Goal: Navigation & Orientation: Find specific page/section

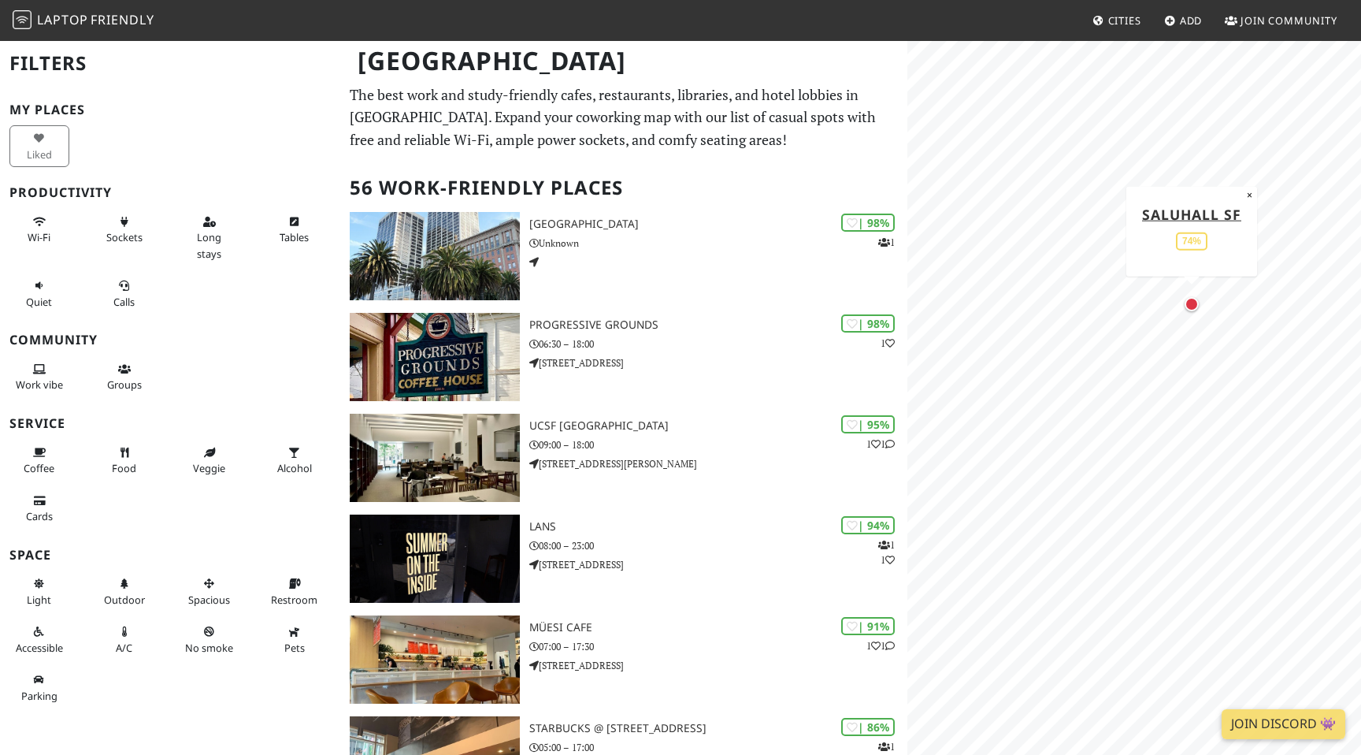
click at [1196, 302] on div "Map marker" at bounding box center [1192, 304] width 14 height 14
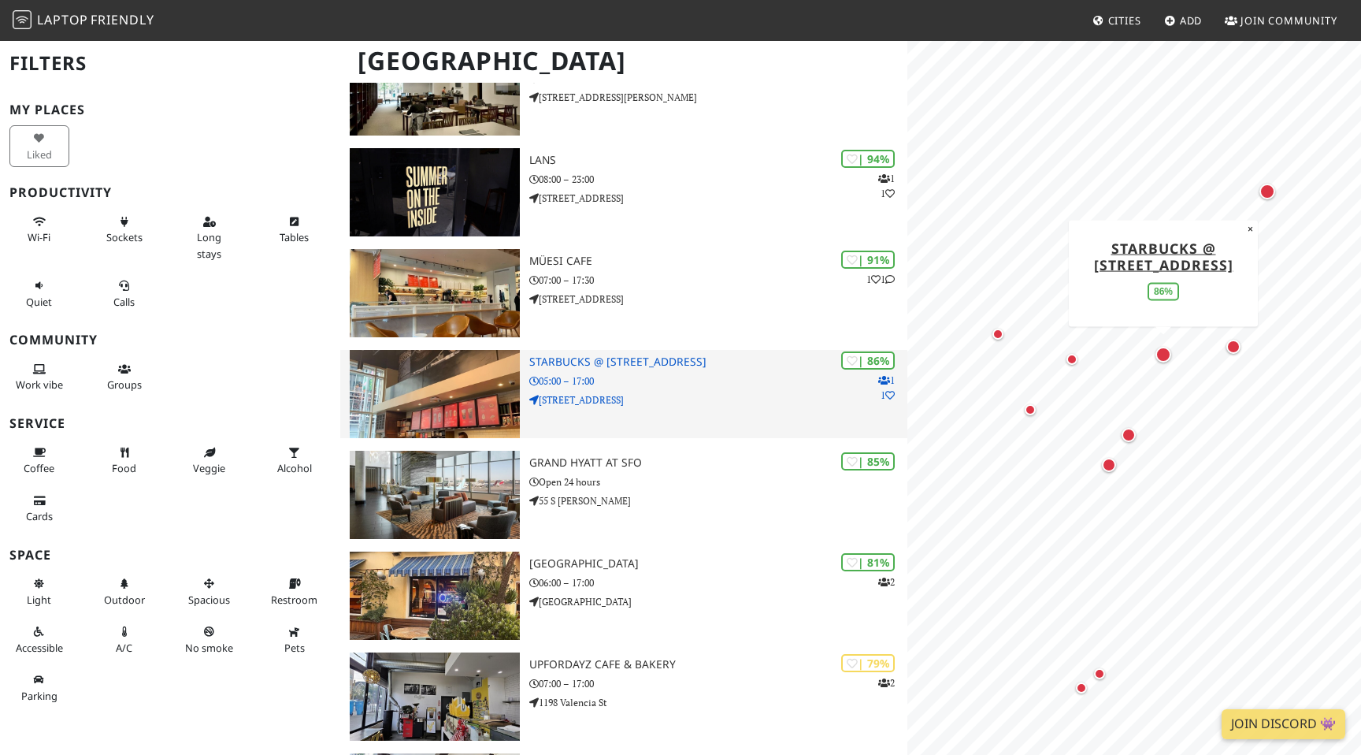
click at [673, 401] on p "[STREET_ADDRESS]" at bounding box center [718, 399] width 378 height 15
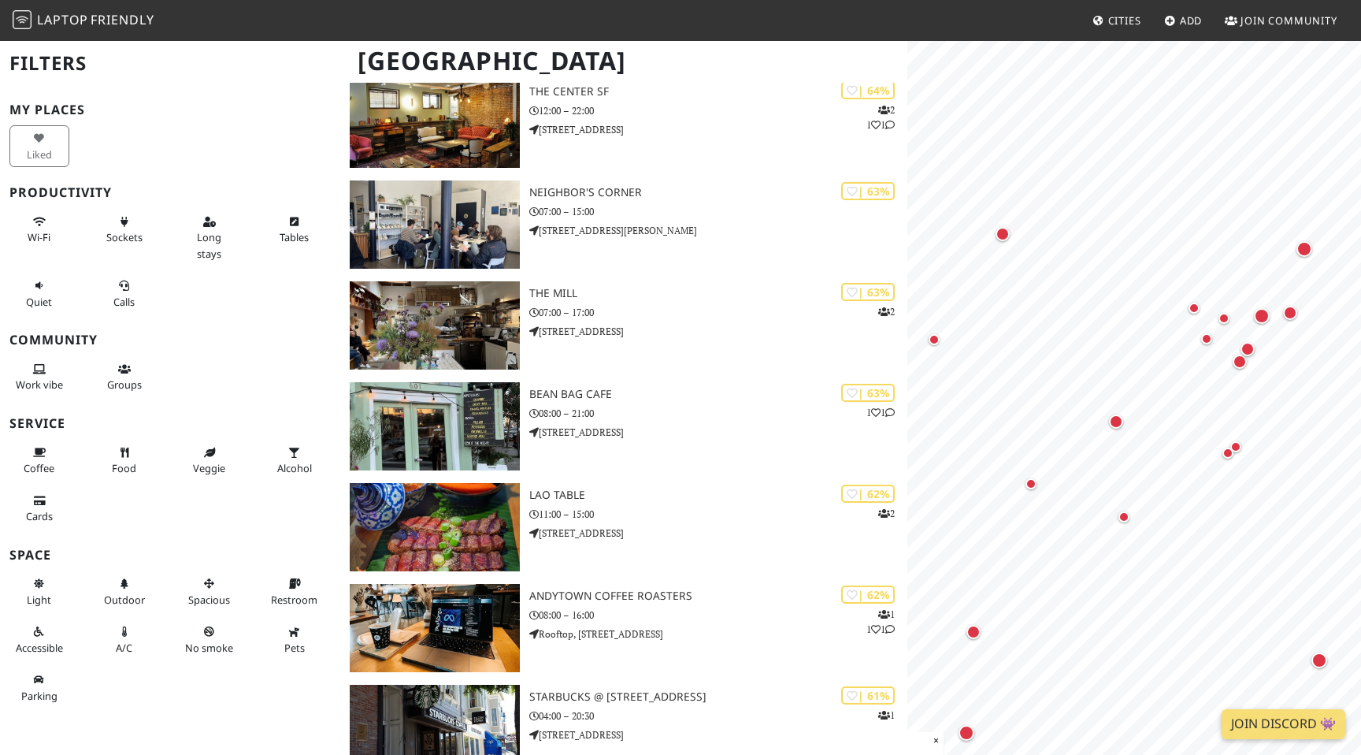
scroll to position [2710, 0]
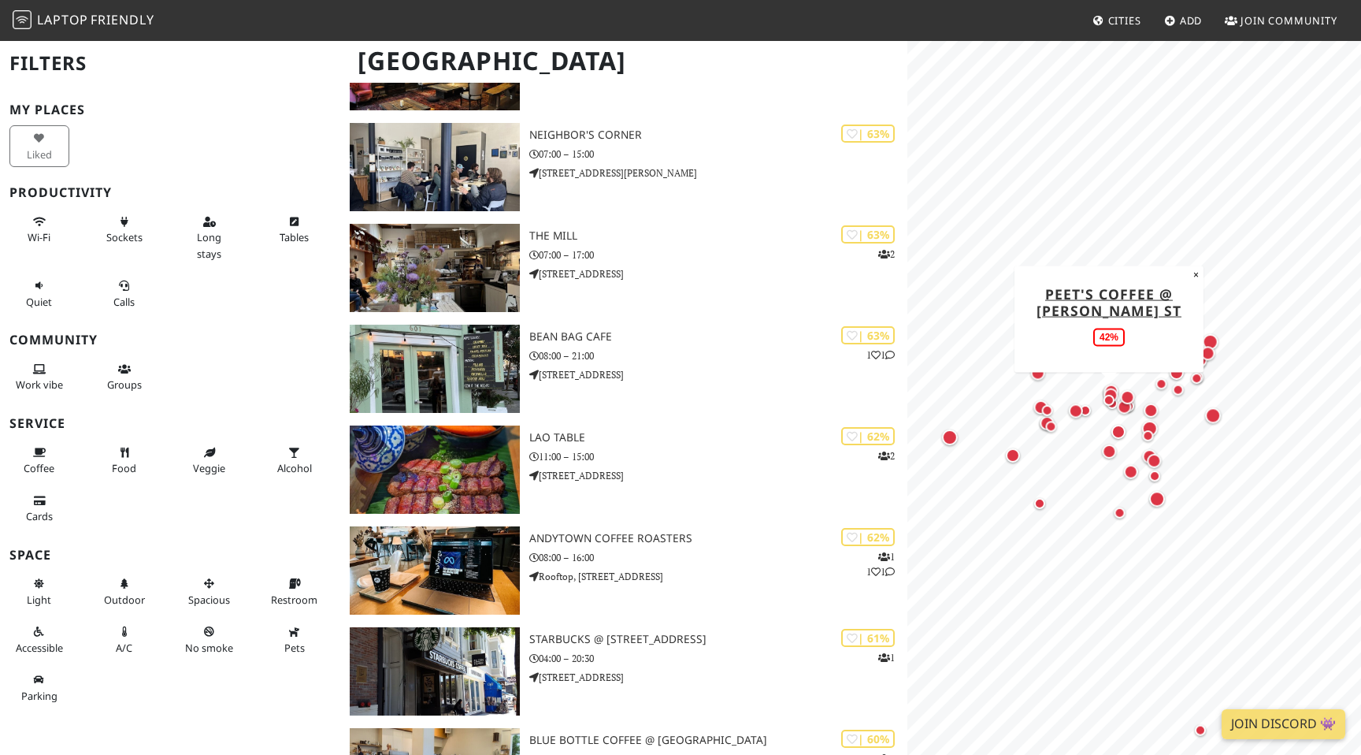
drag, startPoint x: 1033, startPoint y: 399, endPoint x: 1111, endPoint y: 402, distance: 78.1
click at [1111, 402] on div "Map marker" at bounding box center [1108, 399] width 11 height 11
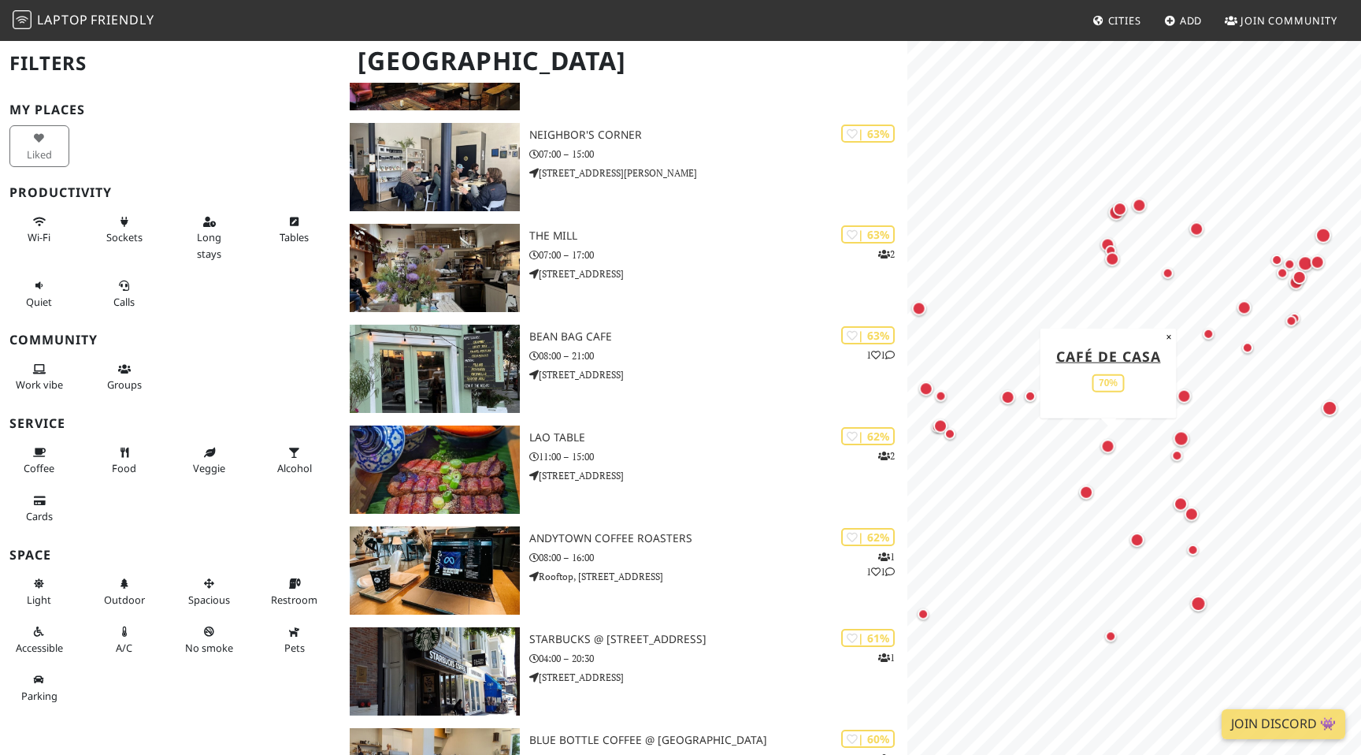
scroll to position [2683, 0]
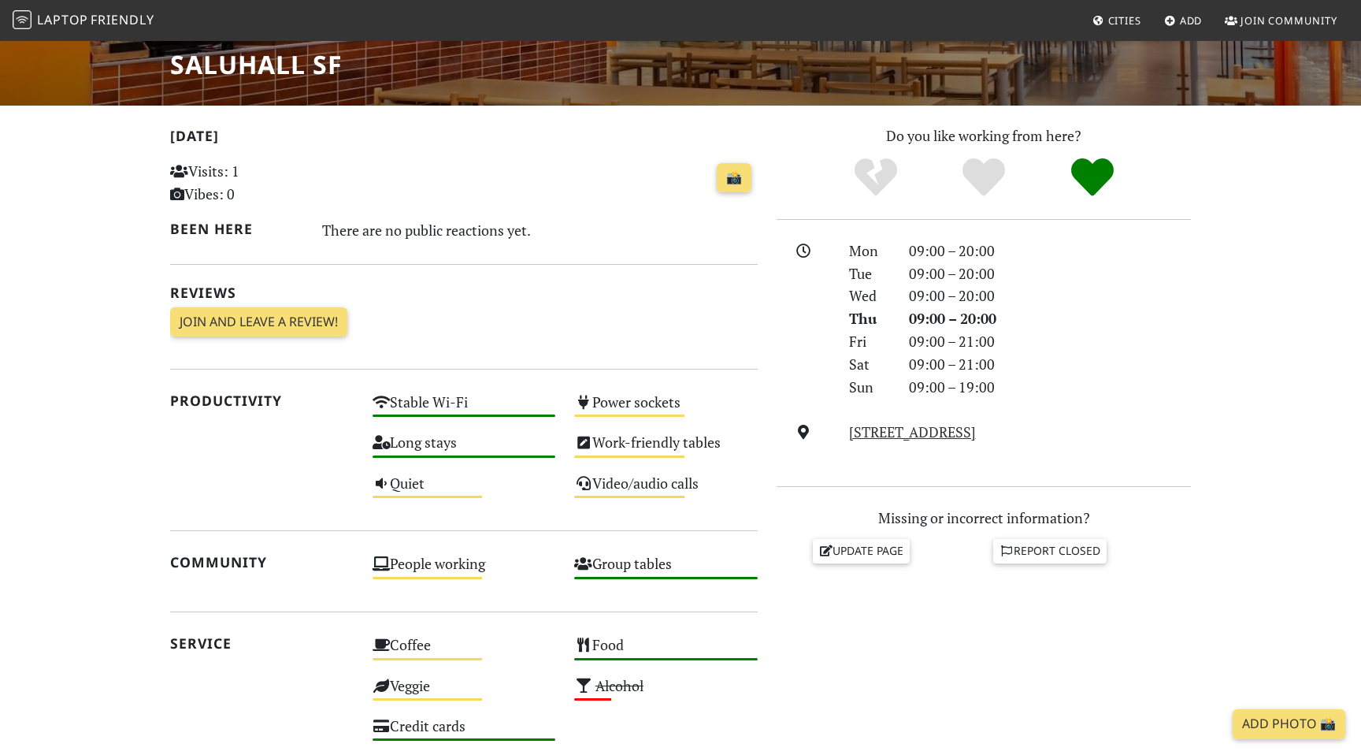
scroll to position [393, 0]
